Goal: Feedback & Contribution: Contribute content

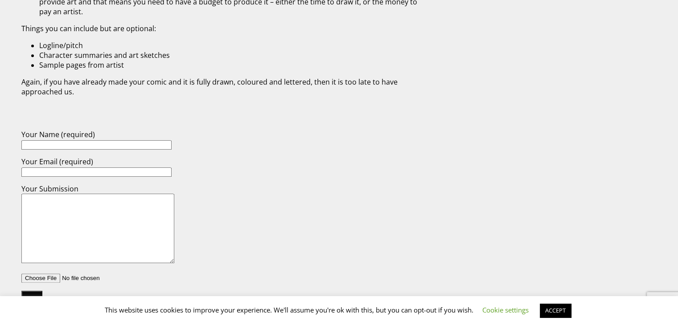
scroll to position [1203, 0]
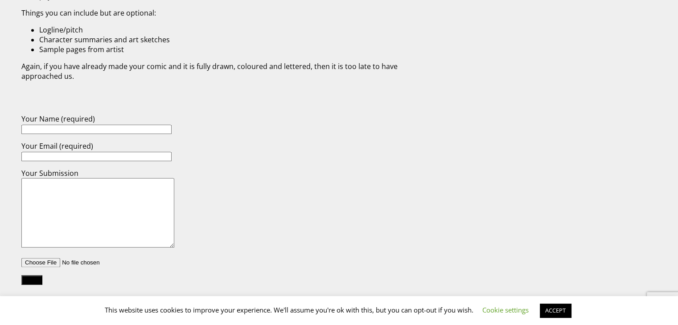
click at [95, 125] on input "Your Name (required)" at bounding box center [96, 129] width 150 height 9
type input "[PERSON_NAME]"
click at [141, 152] on input "Your Email (required)" at bounding box center [96, 156] width 150 height 9
type input "[EMAIL_ADDRESS][DOMAIN_NAME]"
click at [93, 190] on textarea "Your Submission" at bounding box center [97, 213] width 153 height 70
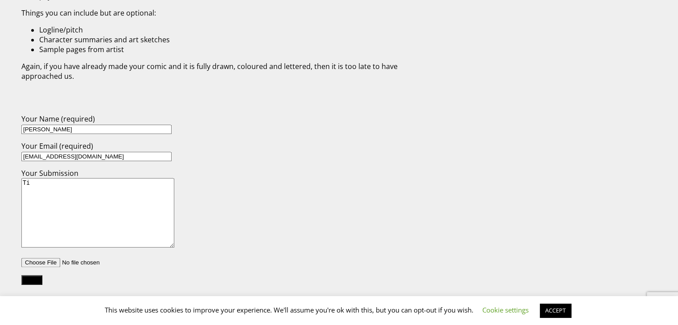
type textarea "T"
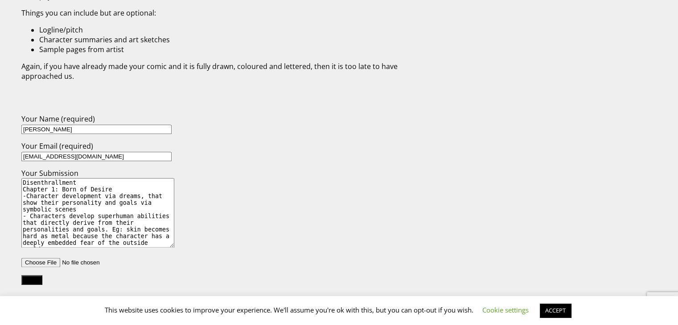
scroll to position [61, 0]
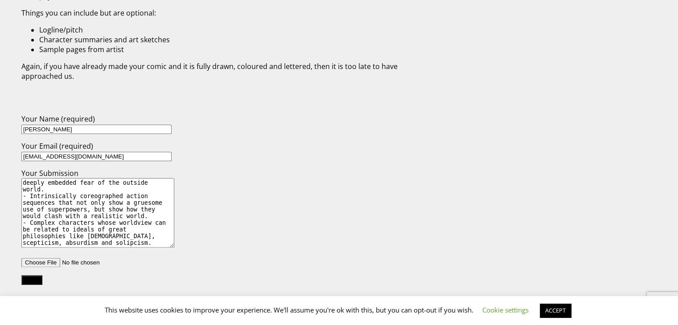
drag, startPoint x: 21, startPoint y: 177, endPoint x: 162, endPoint y: 305, distance: 190.2
click at [162, 305] on body "Skip to content Comics for everyone! Browse Comics Search for: 0 Basket No prod…" at bounding box center [339, 106] width 671 height 2612
click at [141, 195] on textarea "Disenthrallment Chapter 1: Born of Desire -Character development via dreams, th…" at bounding box center [97, 213] width 153 height 70
type textarea "Disenthrallment Chapter 1: Born of Desire -Character development via dreams, th…"
click at [175, 185] on p "Your Submission Disenthrallment Chapter 1: Born of Desire -Character developmen…" at bounding box center [224, 209] width 406 height 82
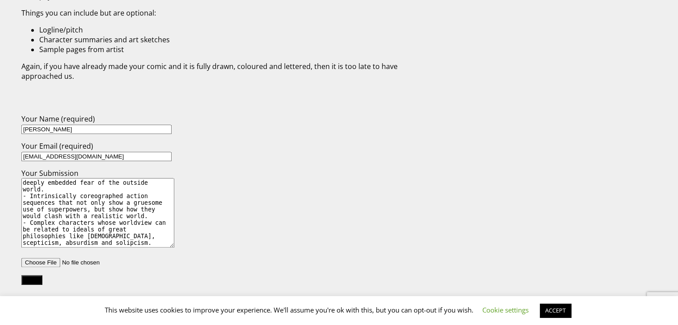
click at [44, 258] on input "file" at bounding box center [77, 262] width 113 height 9
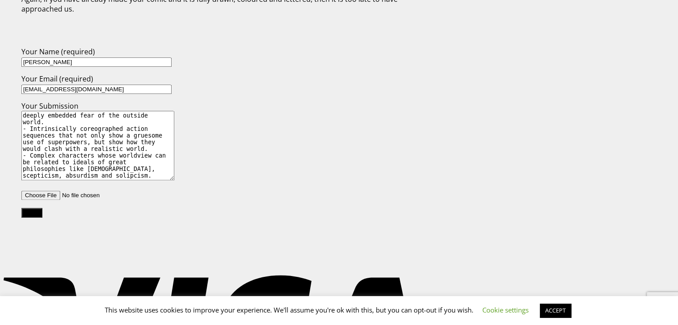
scroll to position [1293, 0]
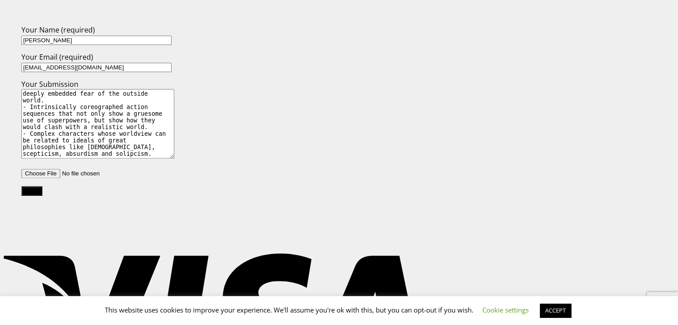
click at [40, 170] on input "file" at bounding box center [77, 173] width 113 height 9
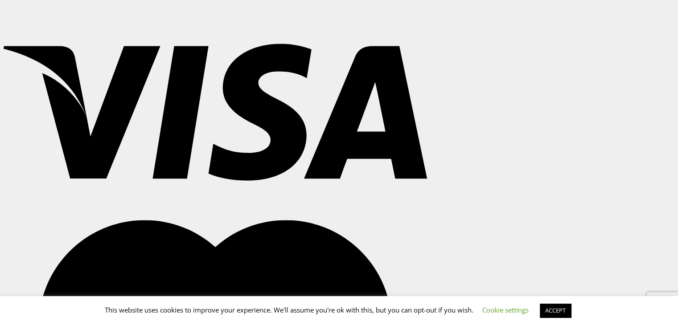
scroll to position [1382, 0]
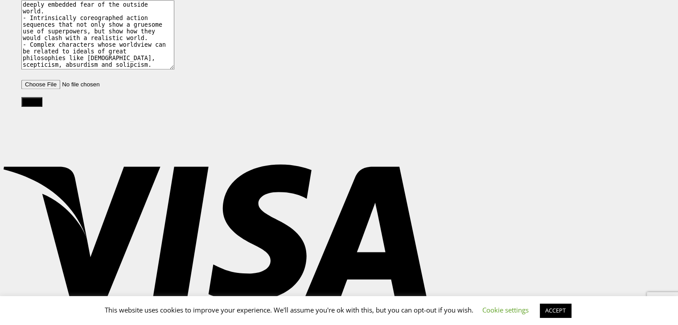
click at [37, 82] on input "file" at bounding box center [77, 84] width 113 height 9
type input "C:\fakepath\IMG_20250805_0015.png"
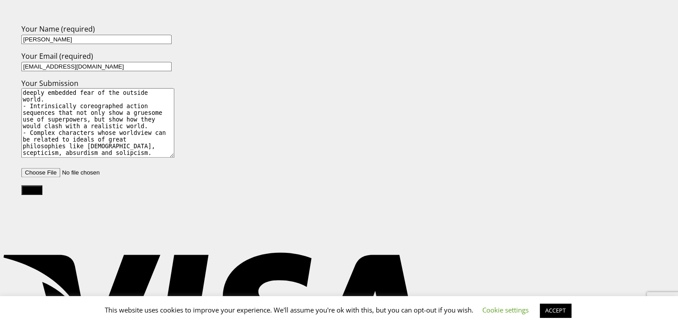
scroll to position [1293, 0]
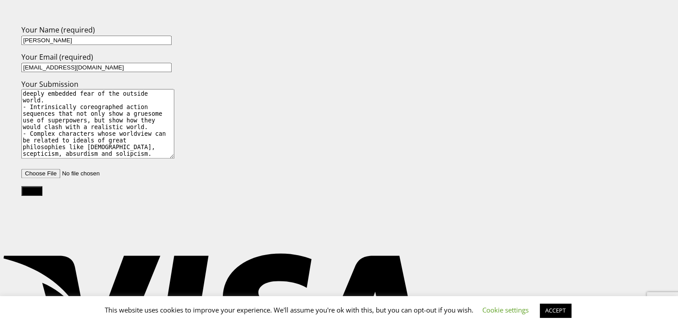
click at [32, 186] on input "Send" at bounding box center [31, 190] width 21 height 9
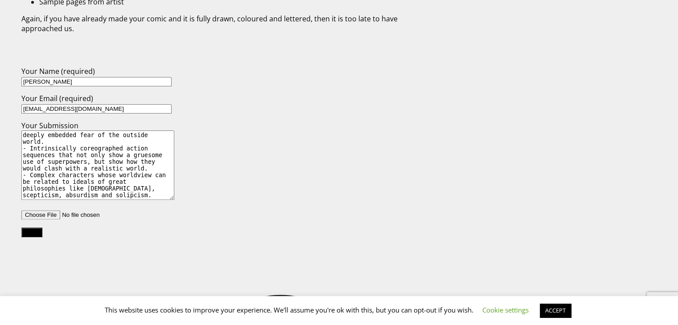
scroll to position [1266, 0]
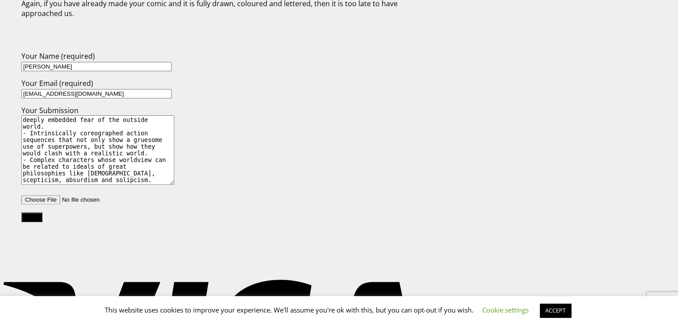
click at [36, 213] on input "Send" at bounding box center [31, 217] width 21 height 9
click at [35, 213] on input "Send" at bounding box center [31, 217] width 21 height 9
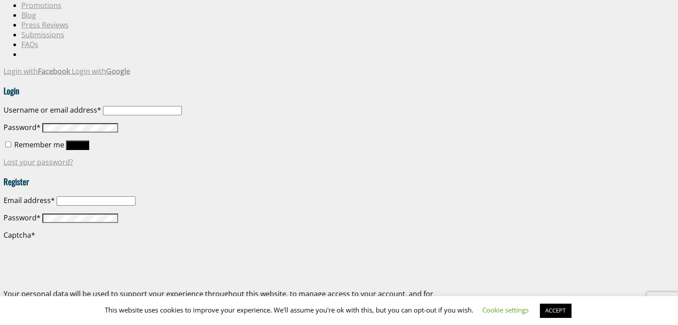
scroll to position [2291, 0]
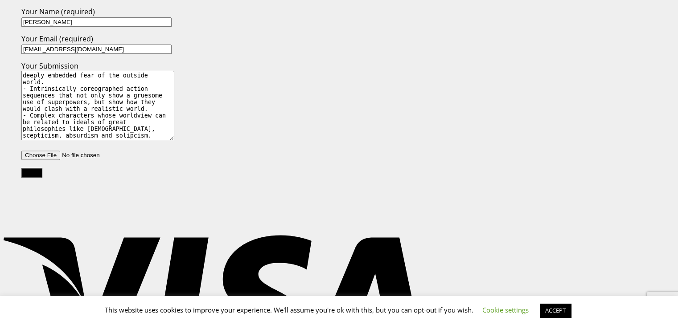
click at [28, 168] on input "Send" at bounding box center [31, 172] width 21 height 9
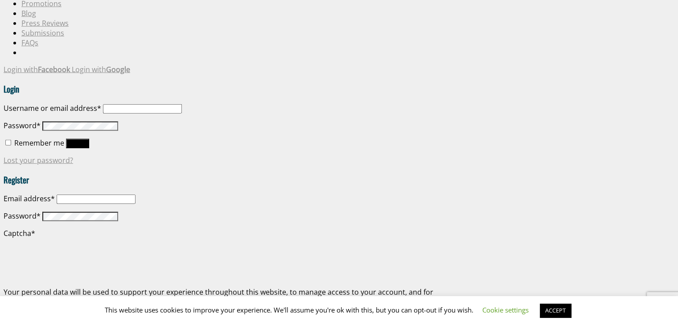
click at [101, 195] on input "Email address *" at bounding box center [96, 199] width 79 height 9
type input "[EMAIL_ADDRESS][DOMAIN_NAME]"
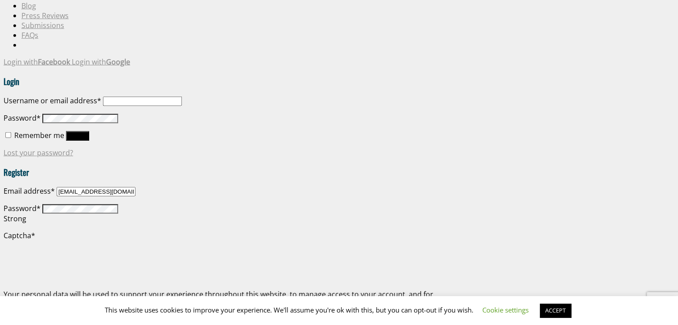
scroll to position [2301, 0]
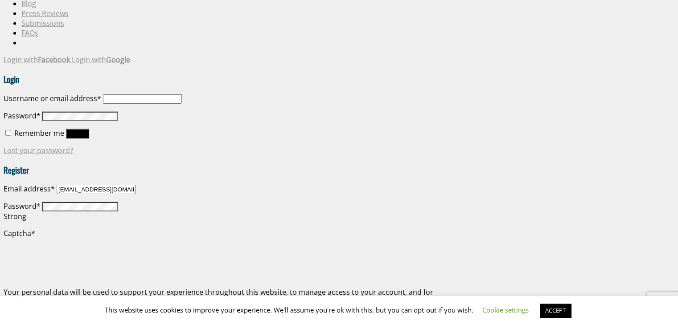
click at [554, 311] on link "ACCEPT" at bounding box center [555, 311] width 31 height 14
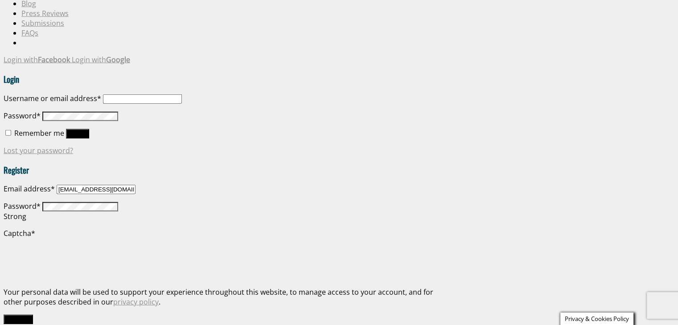
click at [22, 315] on button "Register" at bounding box center [18, 319] width 29 height 9
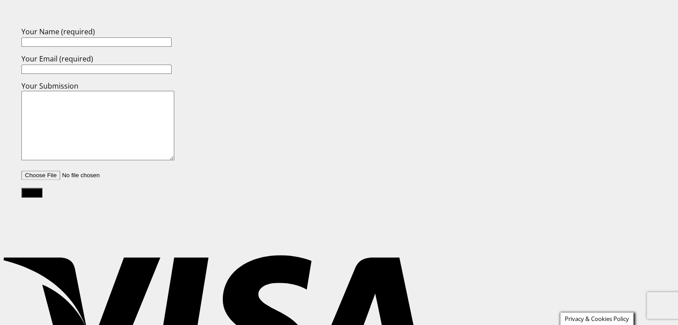
scroll to position [1293, 0]
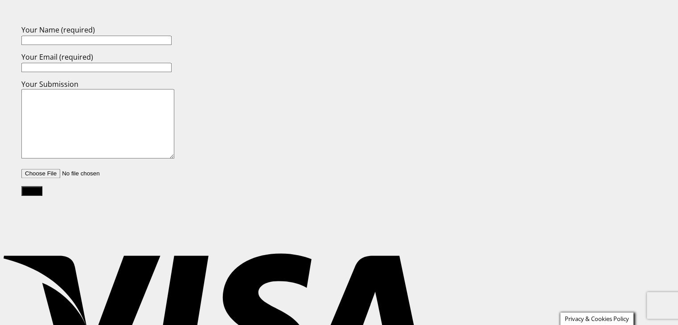
click at [28, 186] on input "Send" at bounding box center [31, 190] width 21 height 9
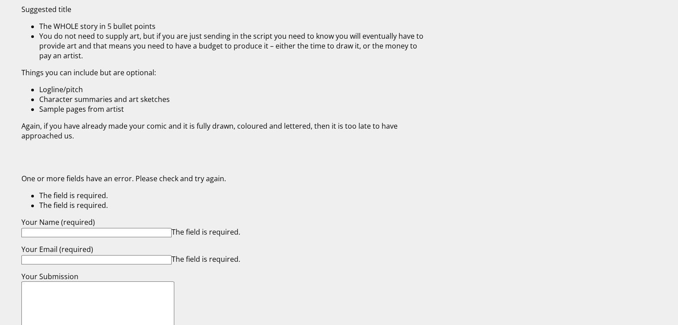
scroll to position [1224, 0]
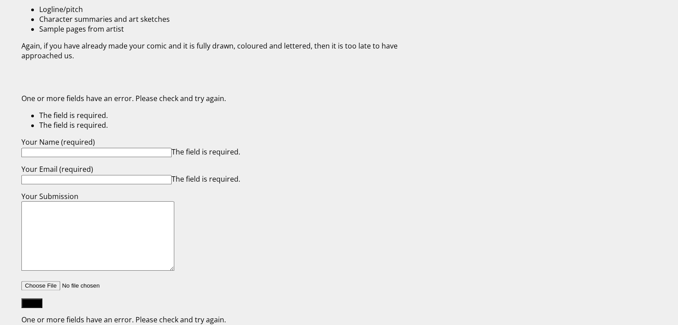
click at [81, 148] on input "Your Name (required) The field is required." at bounding box center [96, 152] width 150 height 9
type input "[PERSON_NAME]"
click at [70, 175] on input "Your Email (required) The field is required." at bounding box center [96, 179] width 150 height 9
type input "[EMAIL_ADDRESS][DOMAIN_NAME]"
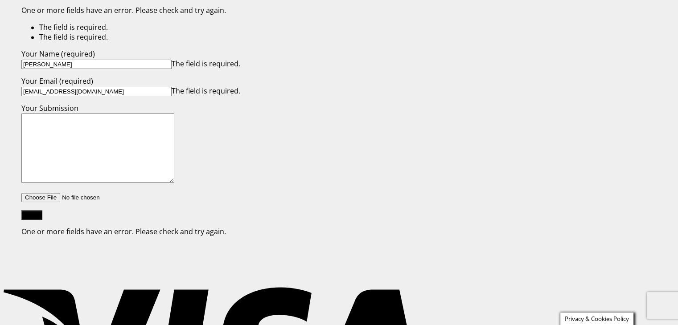
paste textarea "Disenthrallment Chapter 1: Born of Desire -Character development via dreams, th…"
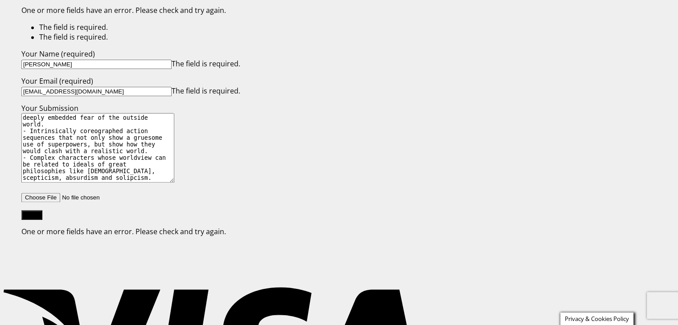
scroll to position [61, 0]
type textarea "Disenthrallment Chapter 1: Born of Desire -Character development via dreams, th…"
click at [42, 193] on input "file" at bounding box center [77, 197] width 113 height 9
type input "C:\fakepath\IMG_20250805_0015.png"
click at [32, 213] on input "Send" at bounding box center [31, 214] width 21 height 9
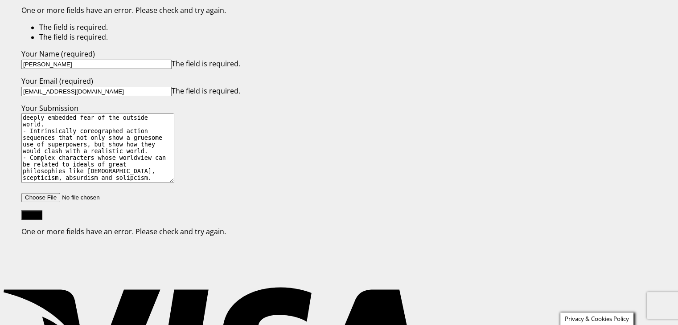
click at [32, 213] on input "Send" at bounding box center [31, 214] width 21 height 9
click at [29, 210] on input "Send" at bounding box center [31, 214] width 21 height 9
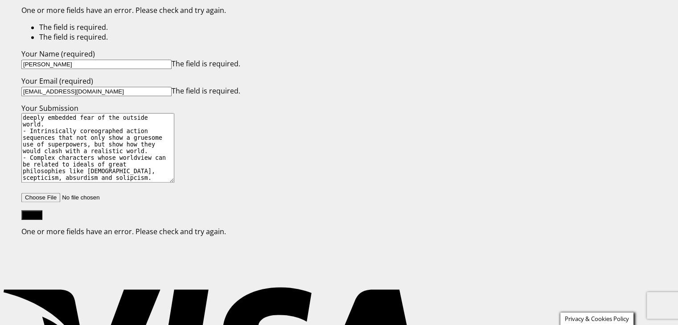
click at [29, 210] on input "Send" at bounding box center [31, 214] width 21 height 9
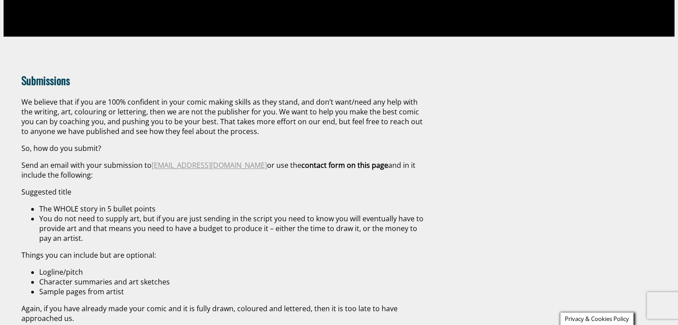
scroll to position [1134, 0]
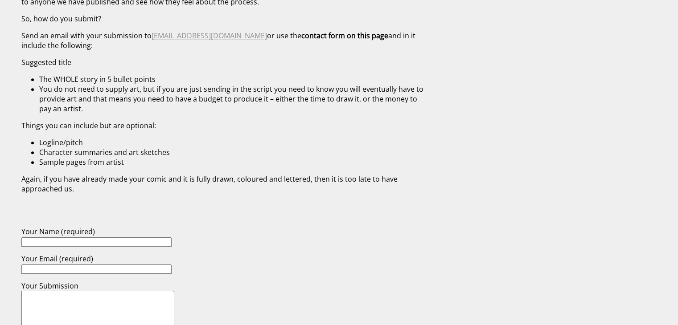
scroll to position [1070, 0]
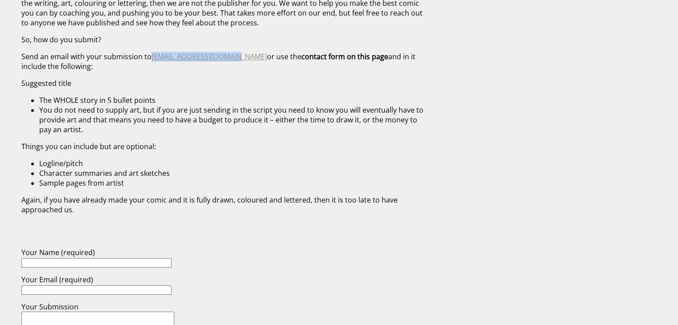
drag, startPoint x: 151, startPoint y: 54, endPoint x: 234, endPoint y: 57, distance: 82.5
click at [234, 57] on p "Send an email with your submission to submissions@tpub.co.uk or use the contact…" at bounding box center [224, 62] width 406 height 20
click at [221, 52] on link "[EMAIL_ADDRESS][DOMAIN_NAME]" at bounding box center [209, 57] width 115 height 10
click at [196, 107] on li "You do not need to supply art, but if you are just sending in the script you ne…" at bounding box center [233, 119] width 388 height 29
drag, startPoint x: 230, startPoint y: 58, endPoint x: 159, endPoint y: 59, distance: 71.3
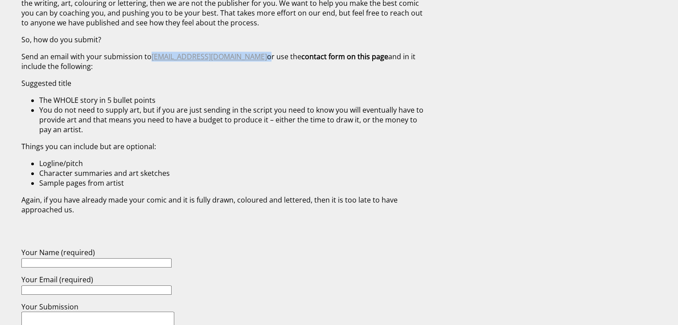
click at [152, 57] on p "Send an email with your submission to submissions@tpub.co.uk or use the contact…" at bounding box center [224, 62] width 406 height 20
copy p "[EMAIL_ADDRESS][DOMAIN_NAME]"
click at [267, 86] on div "Submissions We believe that if you are 100% confident in your comic making skil…" at bounding box center [215, 83] width 423 height 285
